Goal: Information Seeking & Learning: Check status

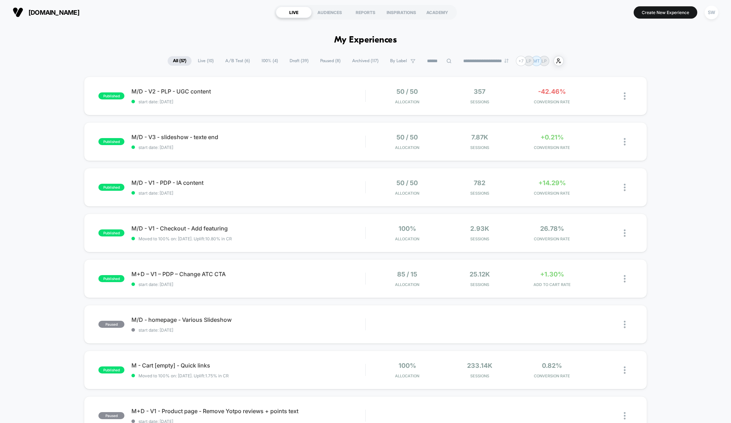
click at [235, 63] on span "A/B Test ( 6 )" at bounding box center [237, 60] width 35 height 9
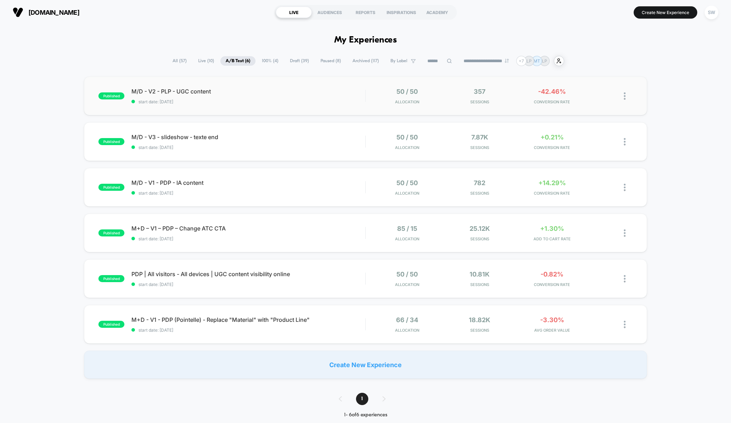
click at [303, 110] on div "published M/D - V2 - PLP - UGC content start date: 11/08/2025 50 / 50 Allocatio…" at bounding box center [365, 96] width 563 height 39
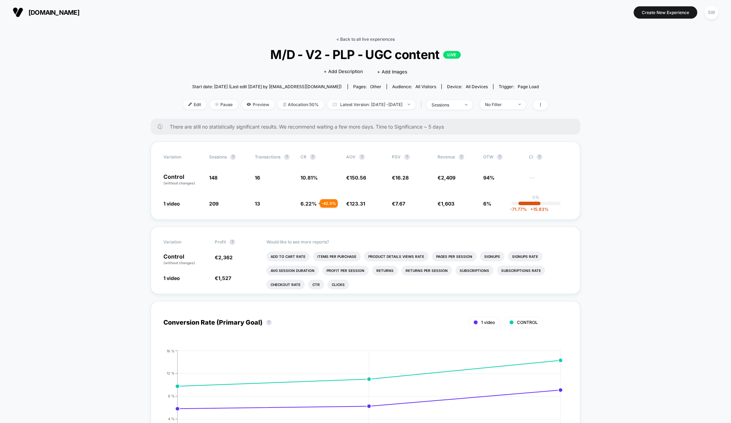
click at [365, 39] on link "< Back to all live experiences" at bounding box center [365, 39] width 58 height 5
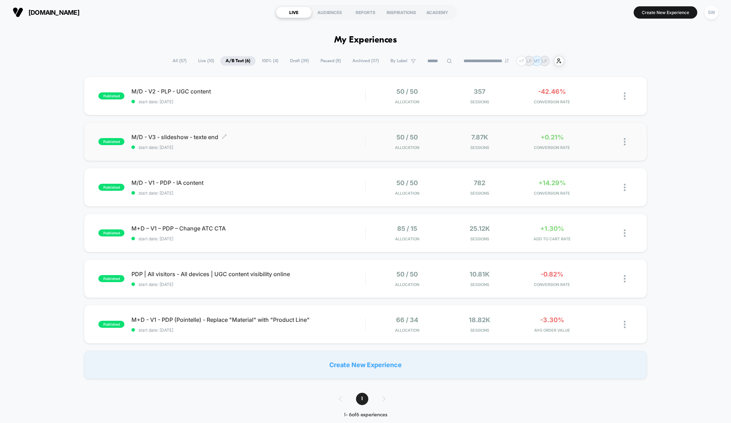
click at [309, 136] on span "M/D - V3 - slideshow - texte end Click to edit experience details" at bounding box center [248, 137] width 234 height 7
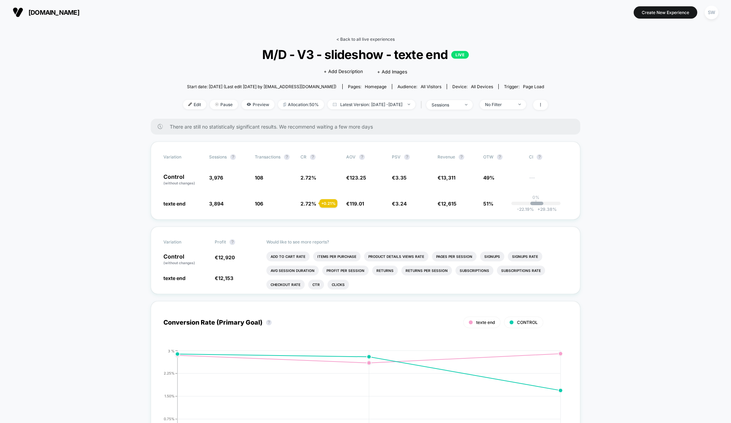
click at [348, 38] on link "< Back to all live experiences" at bounding box center [365, 39] width 58 height 5
